Goal: Task Accomplishment & Management: Check status

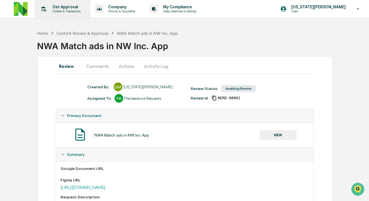
click at [70, 3] on div "Get Approval Content & Transactions" at bounding box center [62, 9] width 50 height 18
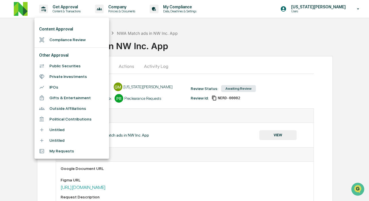
click at [69, 43] on li "Compliance Review" at bounding box center [72, 40] width 75 height 11
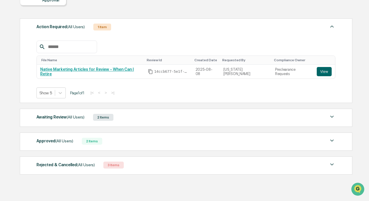
scroll to position [76, 0]
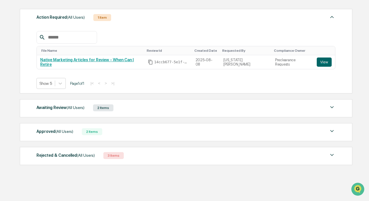
click at [71, 106] on span "(All Users)" at bounding box center [76, 107] width 18 height 5
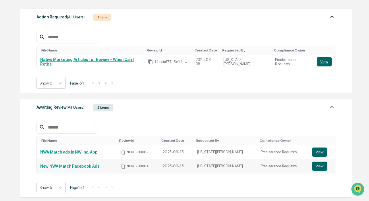
click at [63, 168] on link "New NWA Match Facebook Ads" at bounding box center [70, 166] width 60 height 5
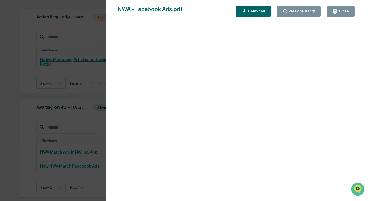
click at [340, 11] on div "Close" at bounding box center [343, 11] width 11 height 4
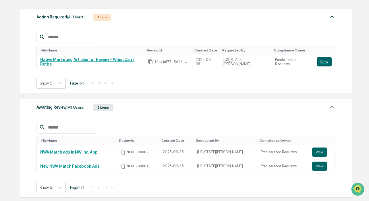
click at [322, 164] on button "View" at bounding box center [320, 166] width 15 height 9
